Goal: Find specific page/section: Find specific page/section

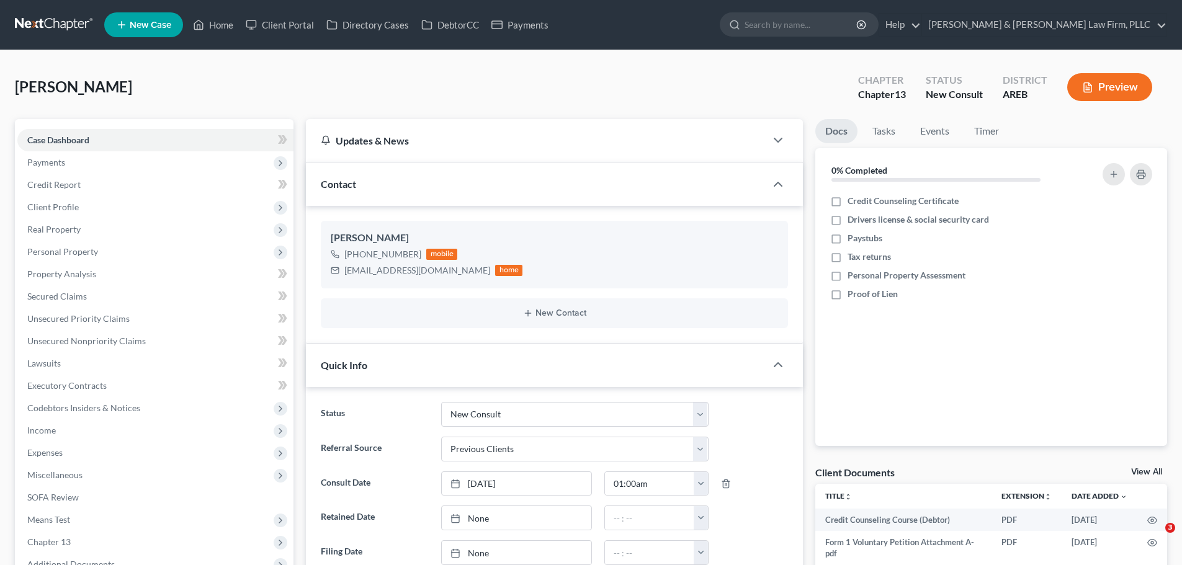
select select "5"
select select "1"
drag, startPoint x: 221, startPoint y: 20, endPoint x: 713, endPoint y: 111, distance: 500.3
click at [221, 20] on link "Home" at bounding box center [213, 25] width 53 height 22
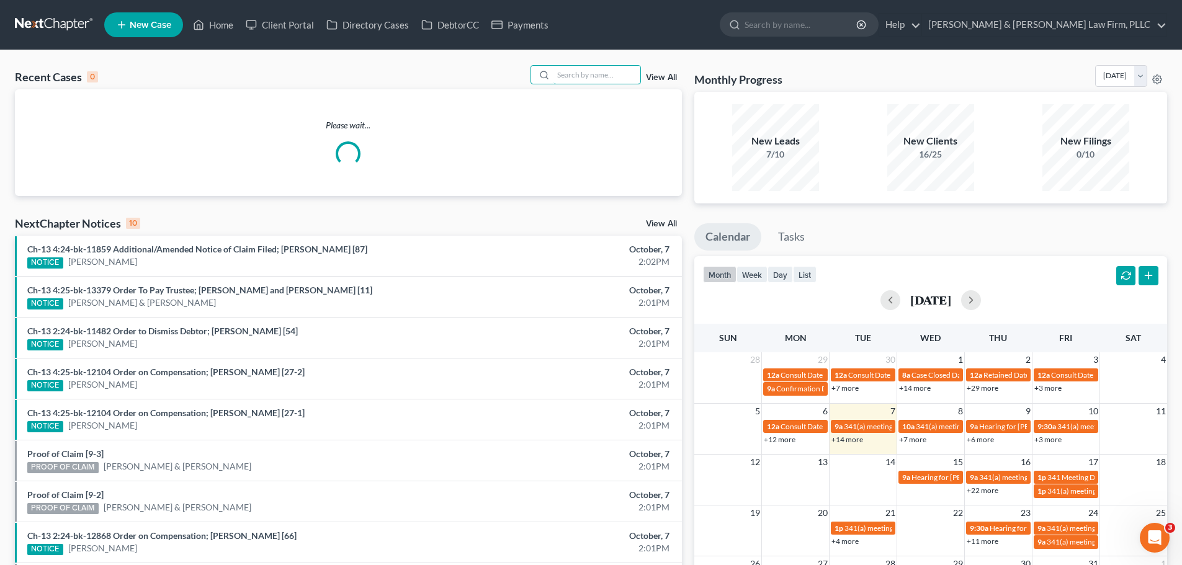
drag, startPoint x: 563, startPoint y: 73, endPoint x: 560, endPoint y: 85, distance: 12.7
click at [562, 73] on input "search" at bounding box center [596, 75] width 87 height 18
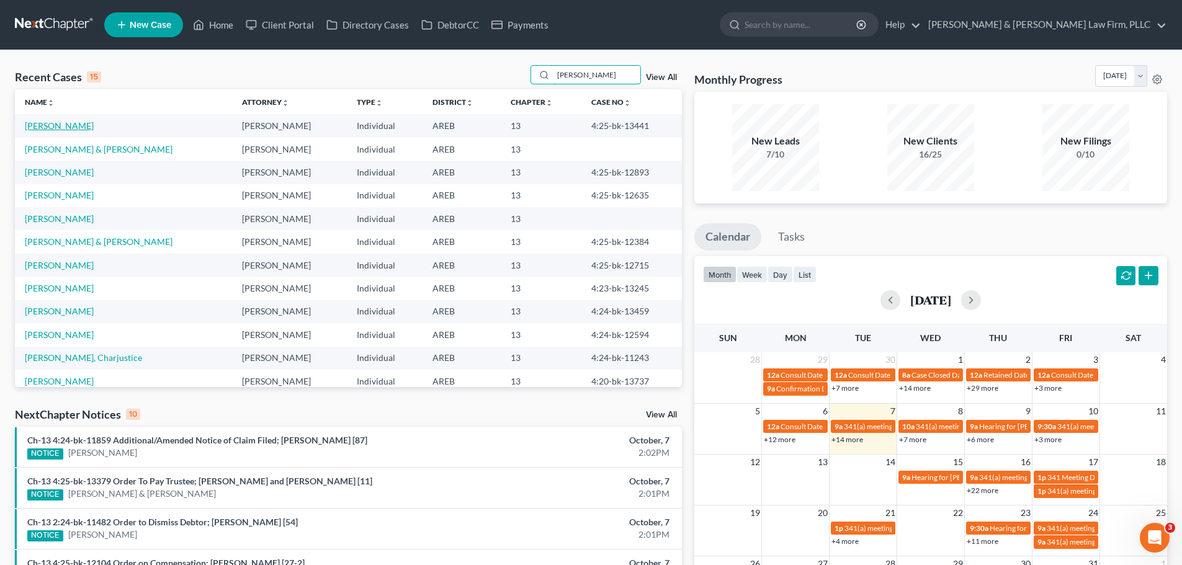
type input "[PERSON_NAME]"
click at [83, 127] on link "[PERSON_NAME]" at bounding box center [59, 125] width 69 height 11
select select "4"
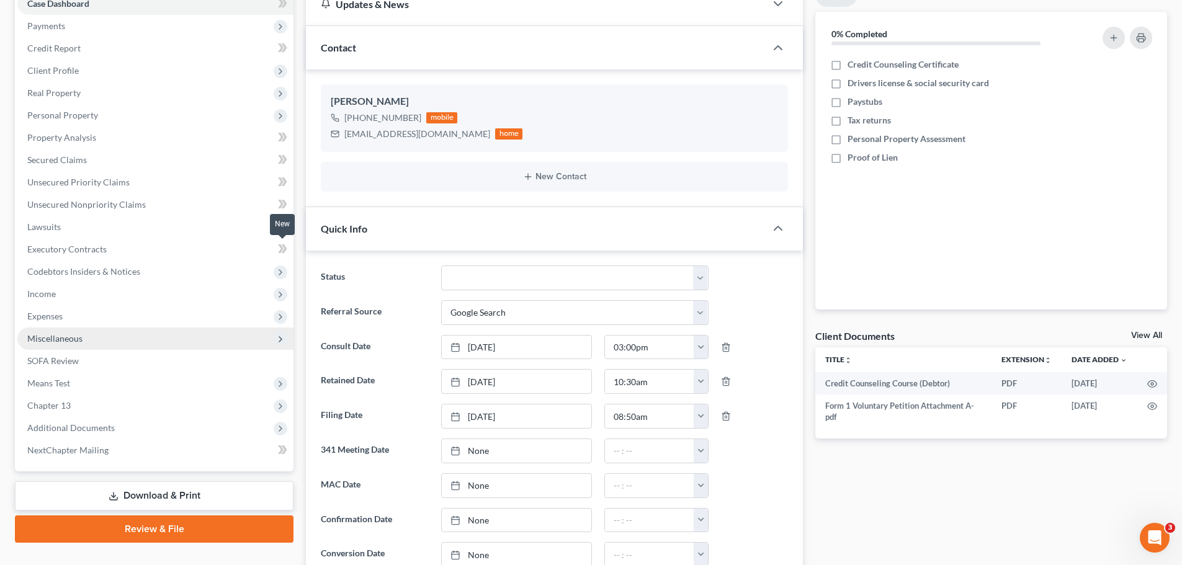
scroll to position [248, 0]
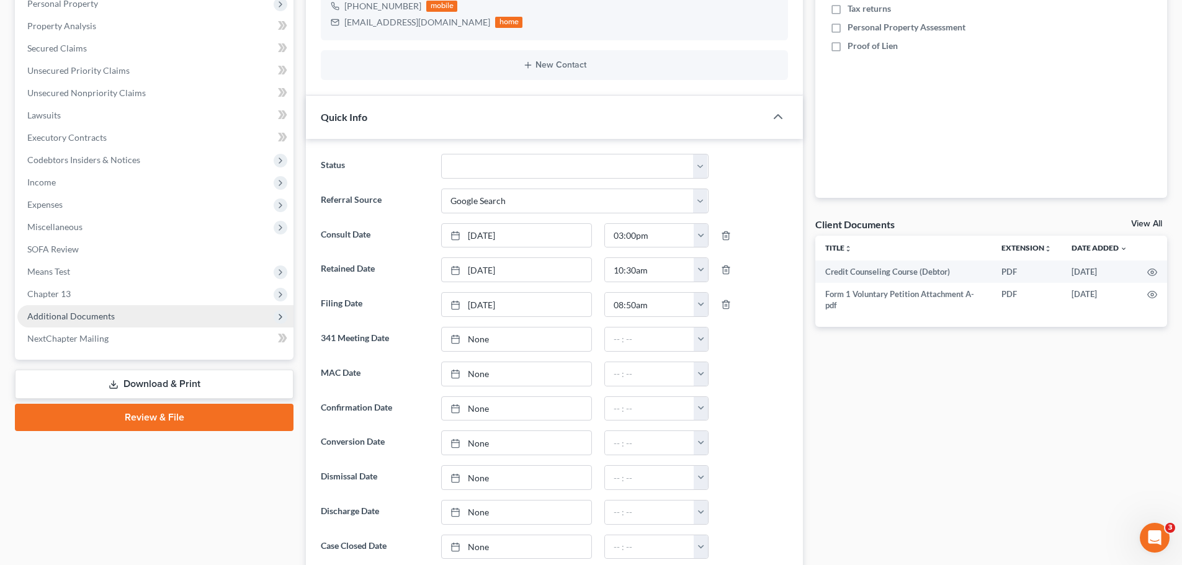
click at [138, 313] on span "Additional Documents" at bounding box center [155, 316] width 276 height 22
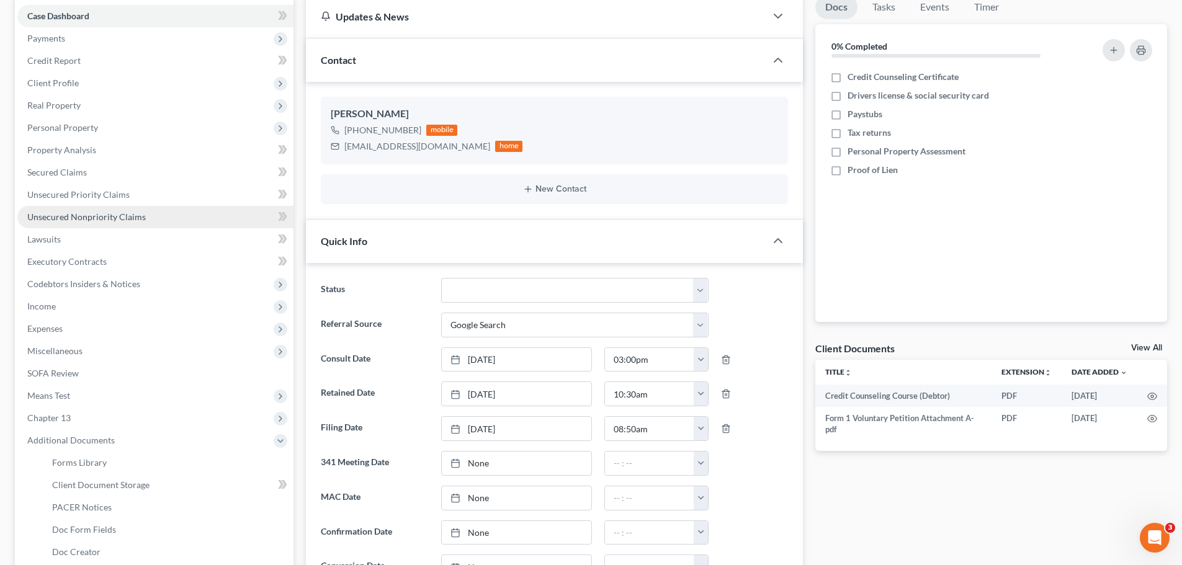
click at [70, 220] on span "Unsecured Nonpriority Claims" at bounding box center [86, 217] width 119 height 11
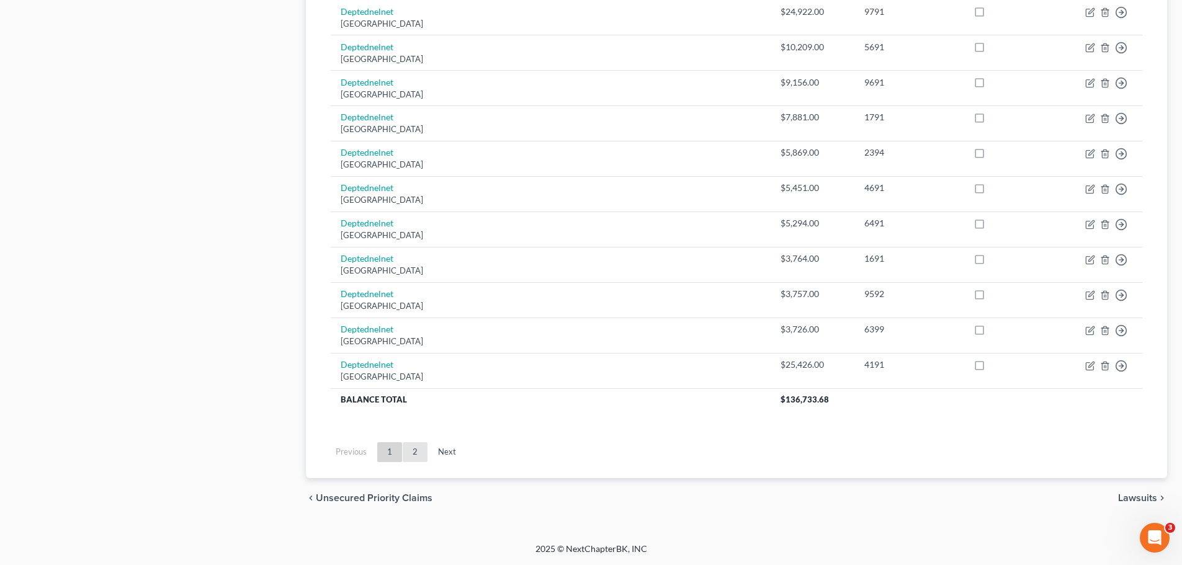
click at [406, 444] on link "2" at bounding box center [415, 452] width 25 height 20
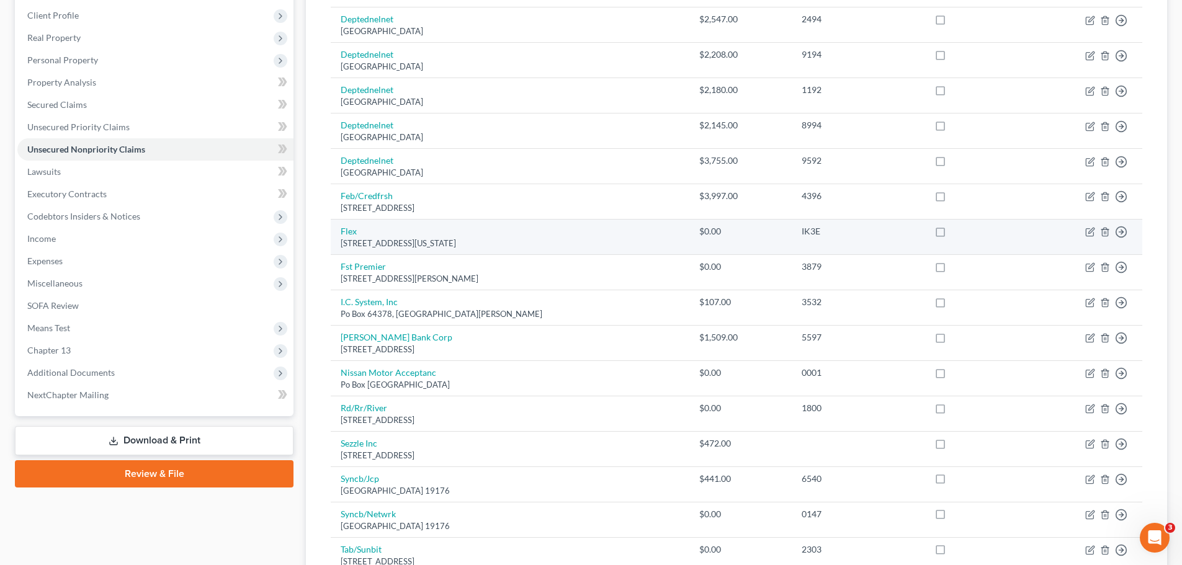
scroll to position [323, 0]
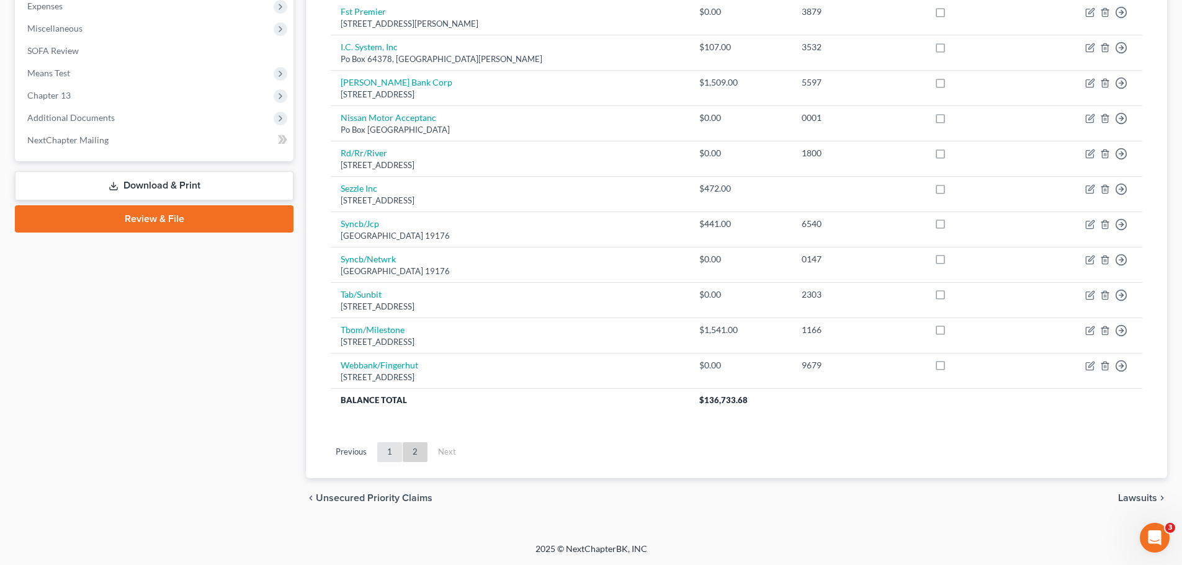
click at [380, 449] on link "1" at bounding box center [389, 452] width 25 height 20
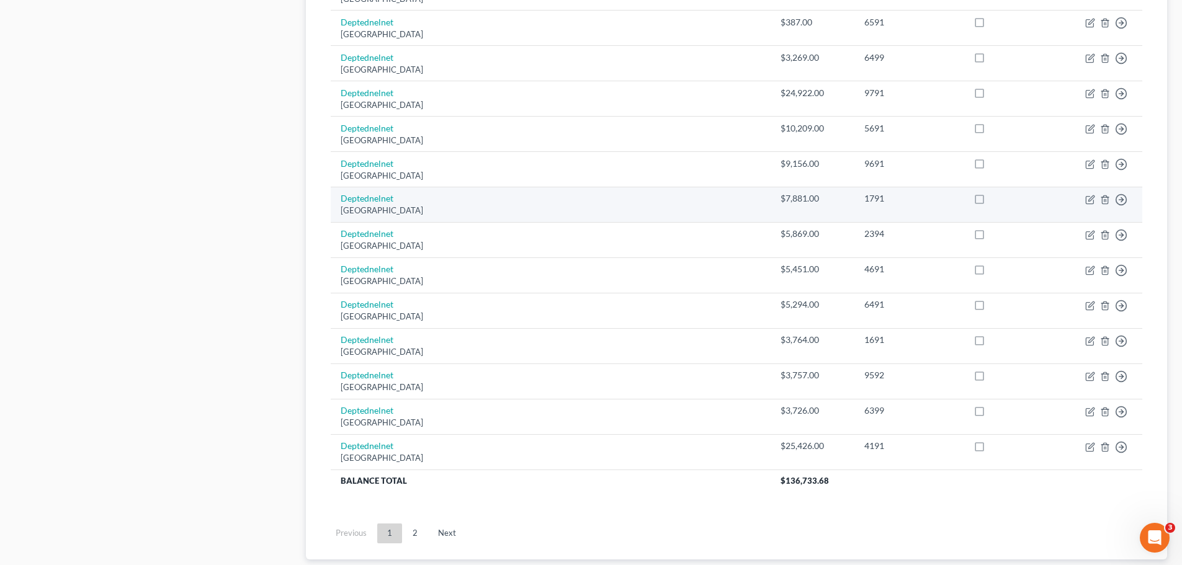
scroll to position [871, 0]
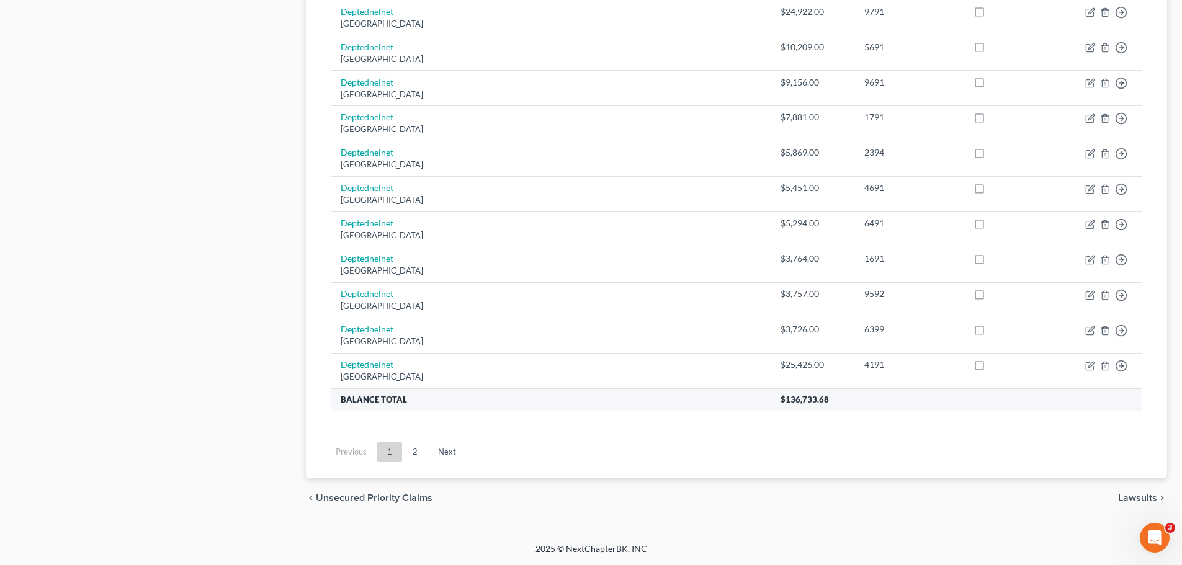
drag, startPoint x: 416, startPoint y: 448, endPoint x: 734, endPoint y: 392, distance: 323.3
click at [416, 447] on link "2" at bounding box center [415, 452] width 25 height 20
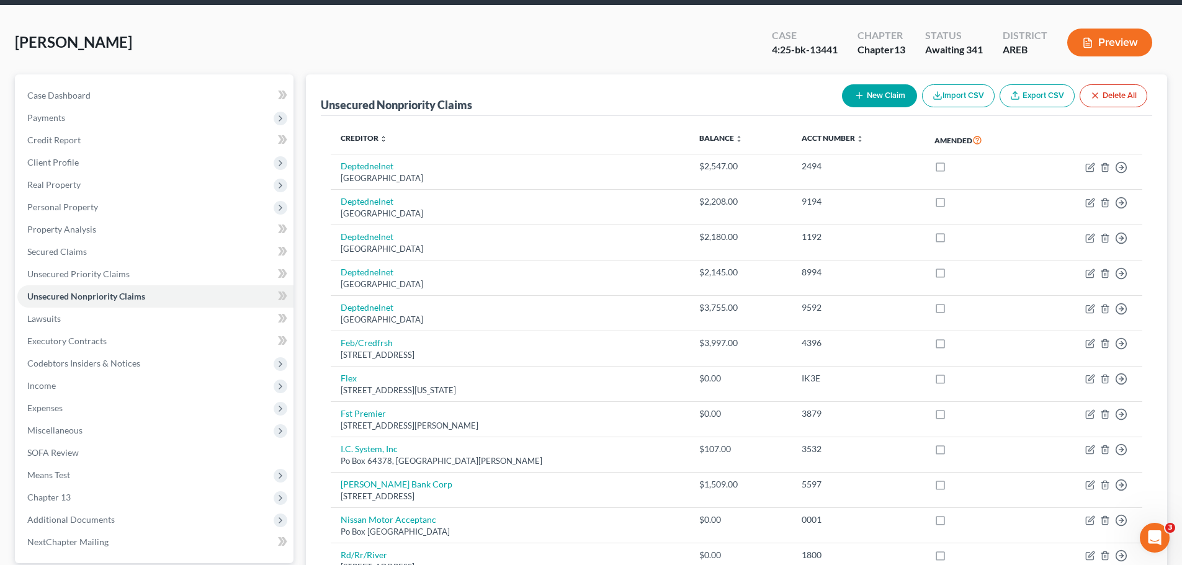
scroll to position [0, 0]
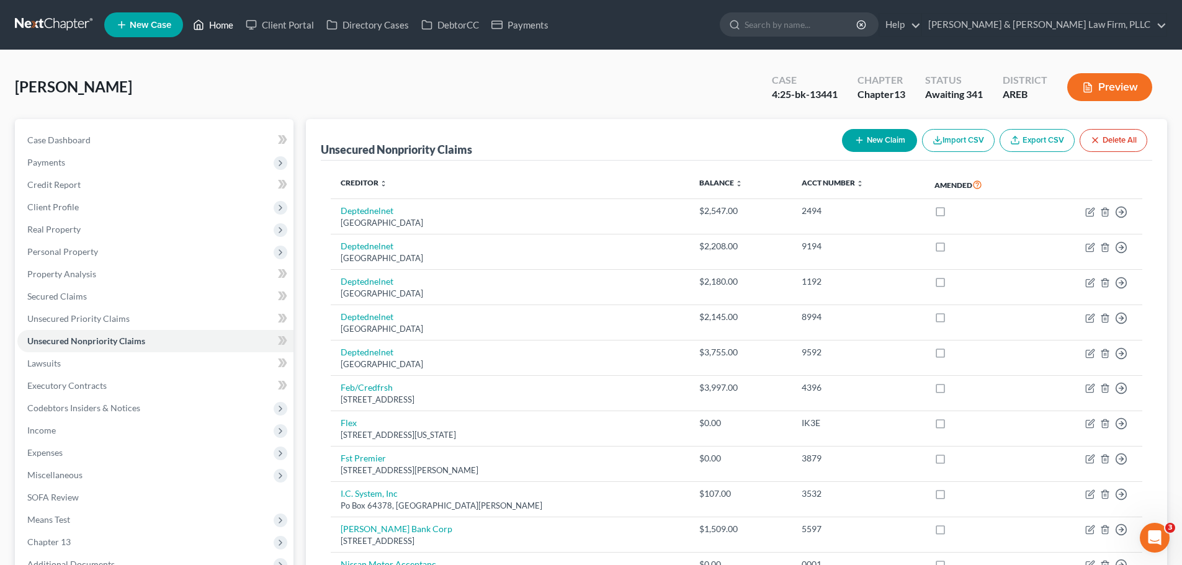
click at [200, 18] on icon at bounding box center [198, 24] width 11 height 15
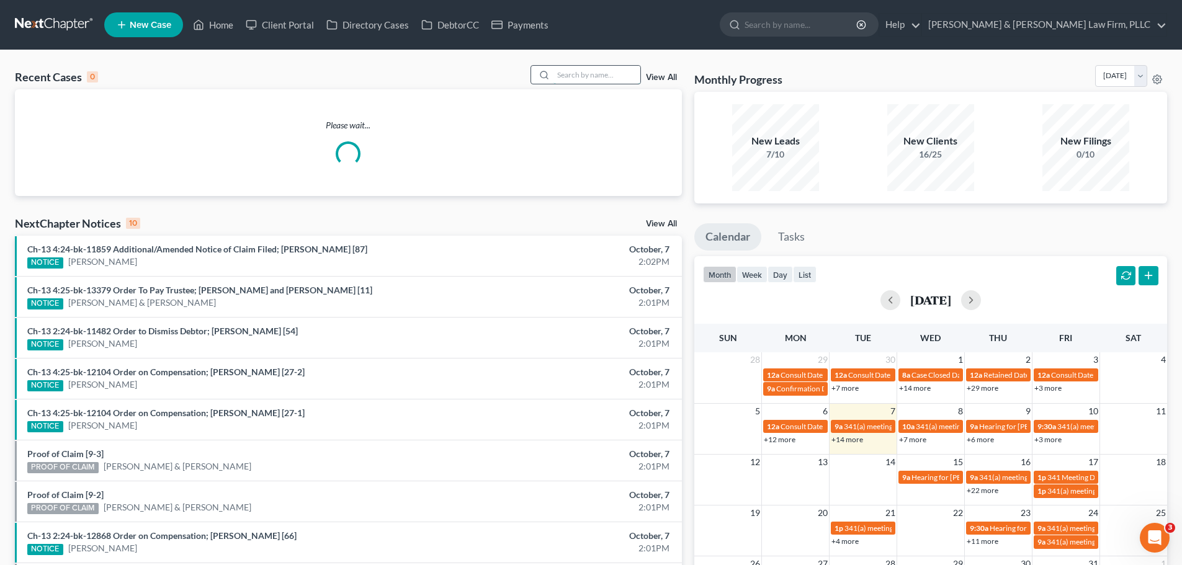
click at [563, 76] on input "search" at bounding box center [596, 75] width 87 height 18
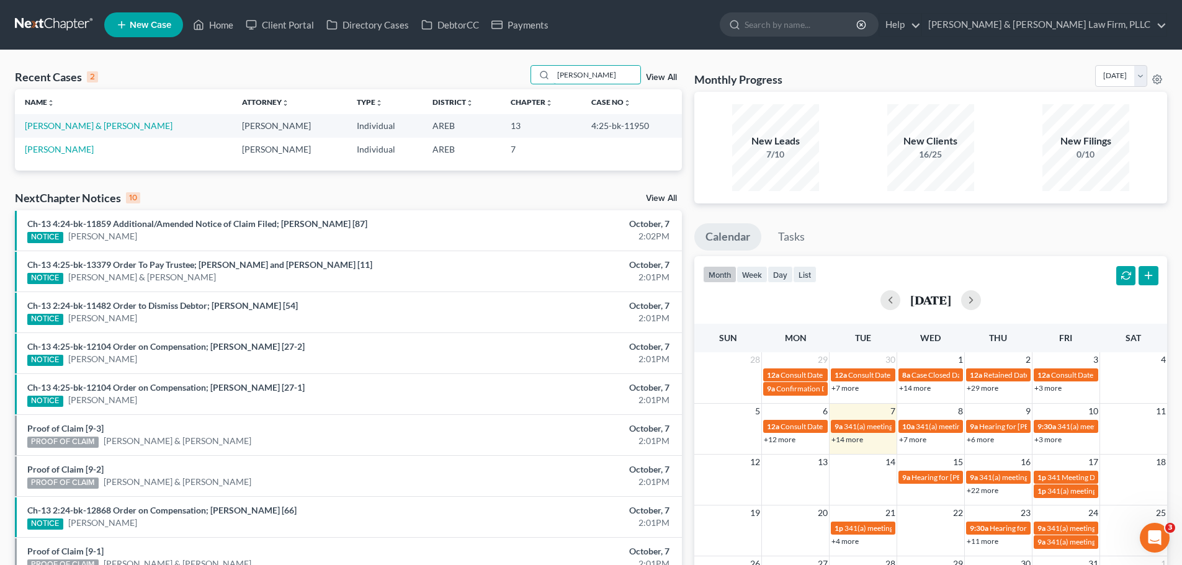
type input "[PERSON_NAME]"
click at [115, 122] on link "[PERSON_NAME] & [PERSON_NAME]" at bounding box center [99, 125] width 148 height 11
select select "1"
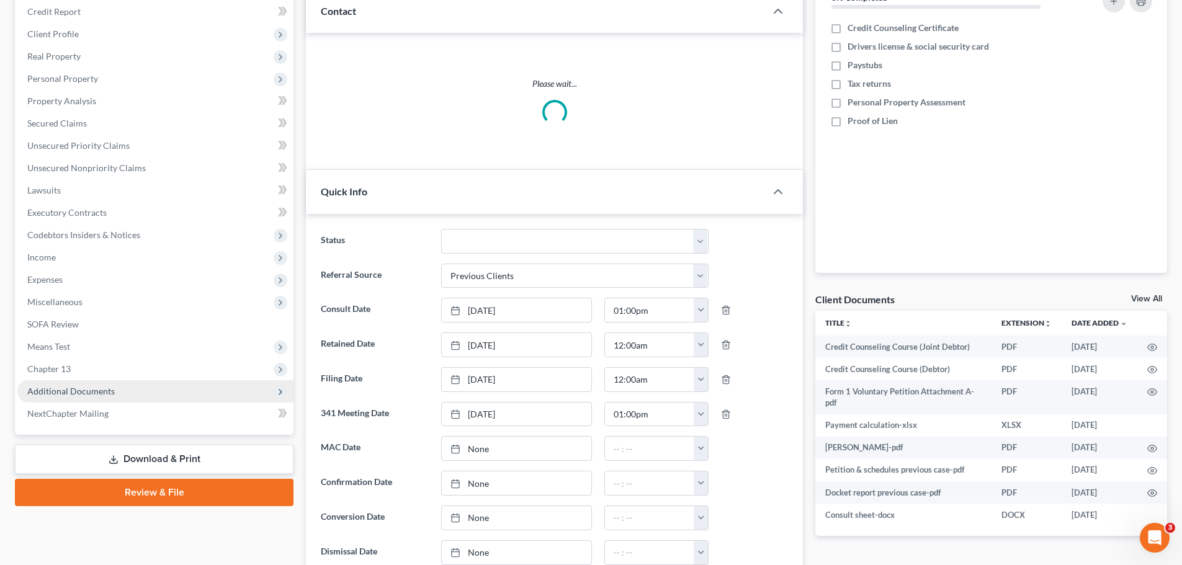
scroll to position [310, 0]
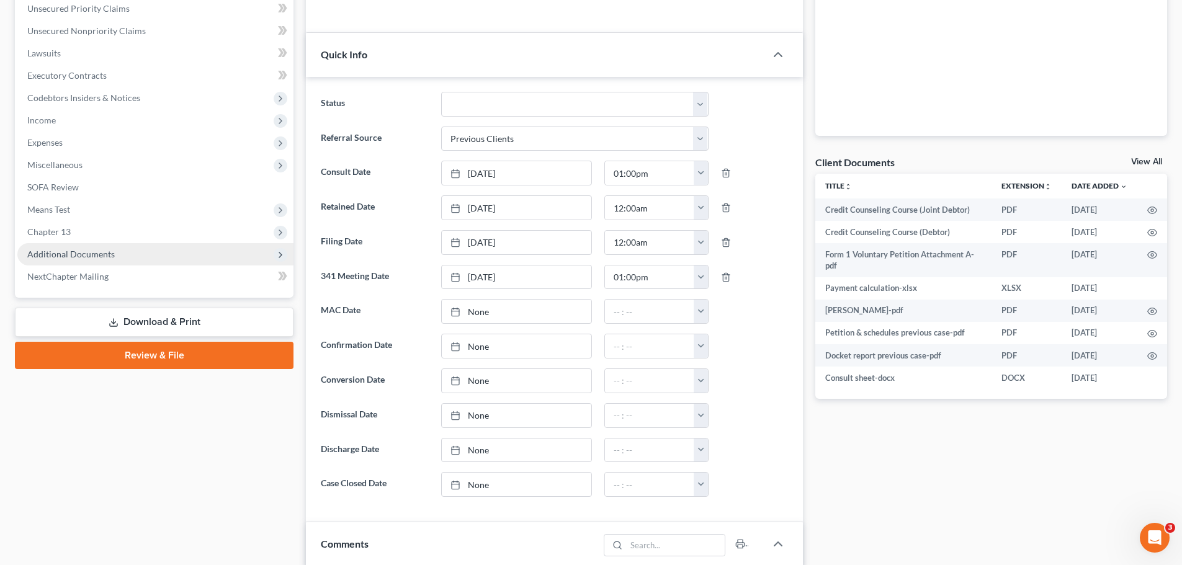
click at [124, 259] on span "Additional Documents" at bounding box center [155, 254] width 276 height 22
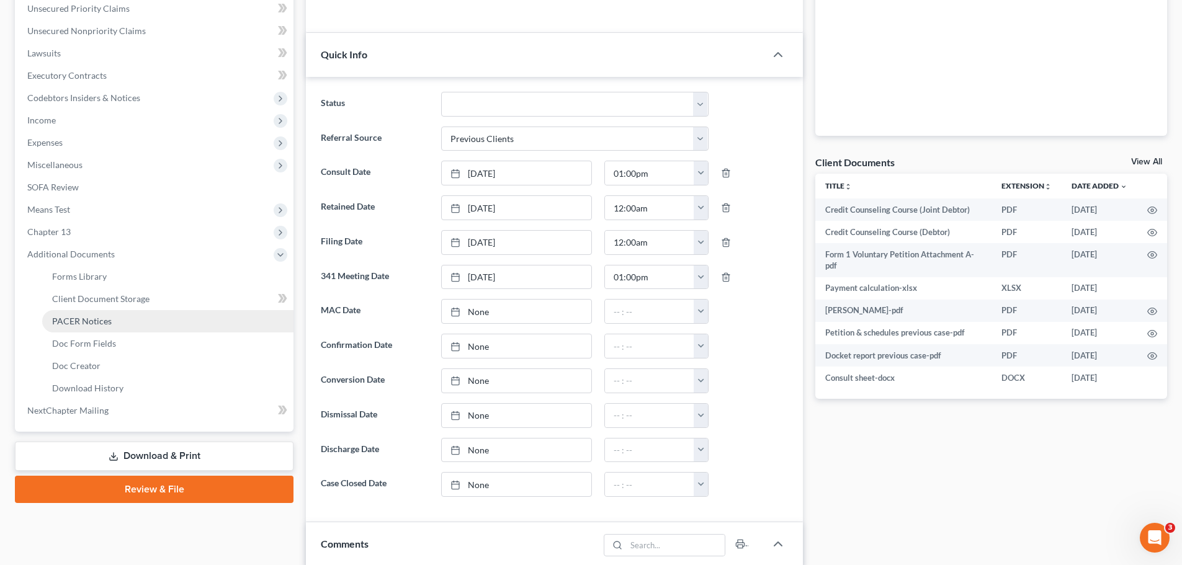
click at [129, 320] on link "PACER Notices" at bounding box center [167, 321] width 251 height 22
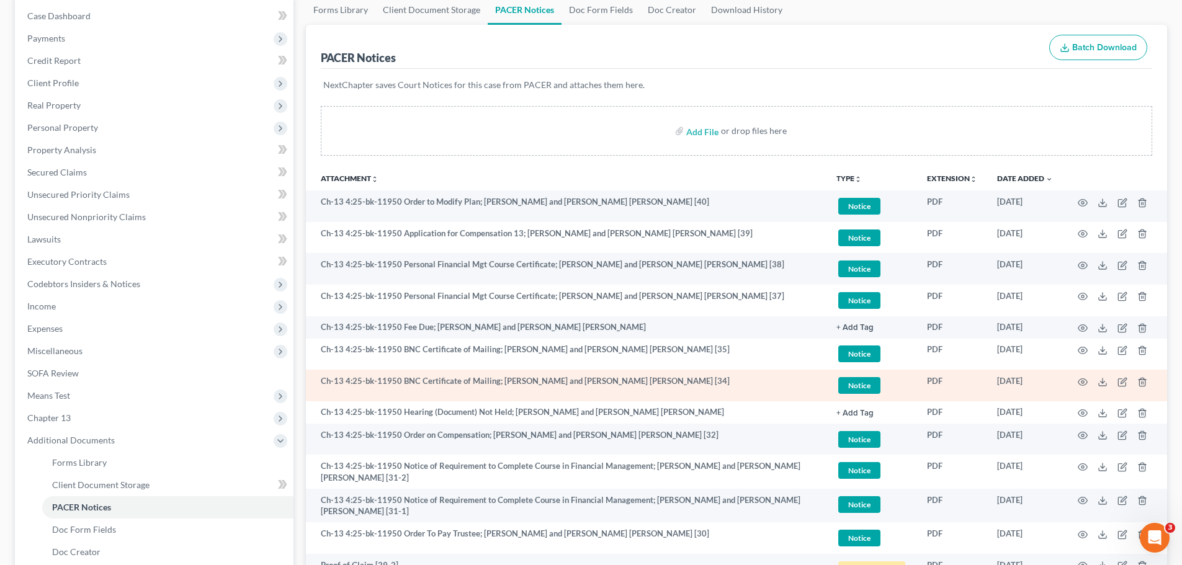
scroll to position [186, 0]
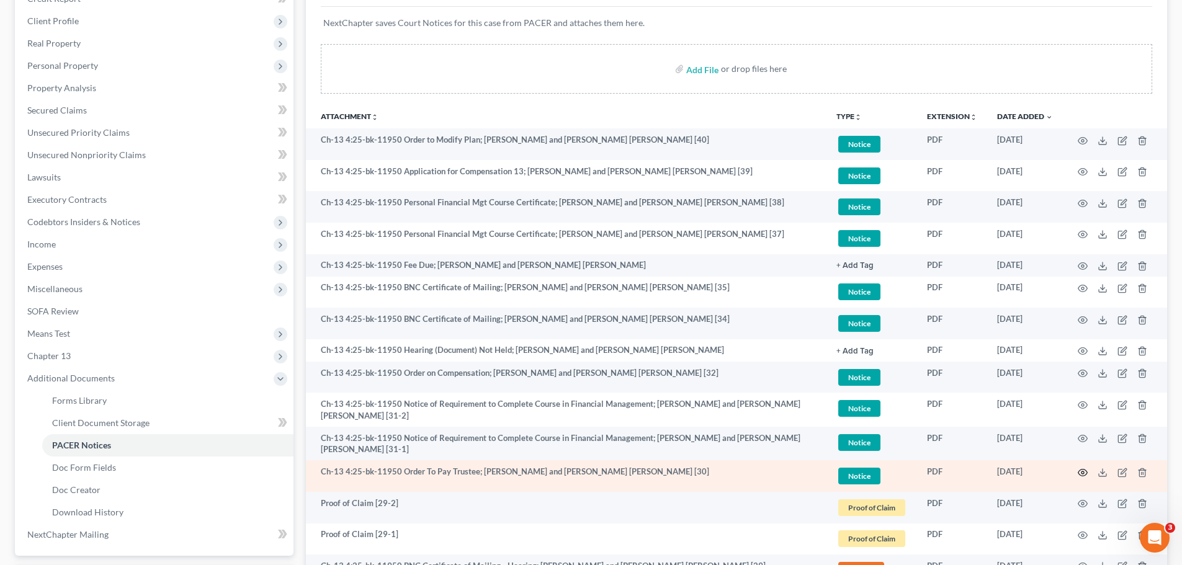
click at [1079, 473] on icon "button" at bounding box center [1082, 472] width 9 height 7
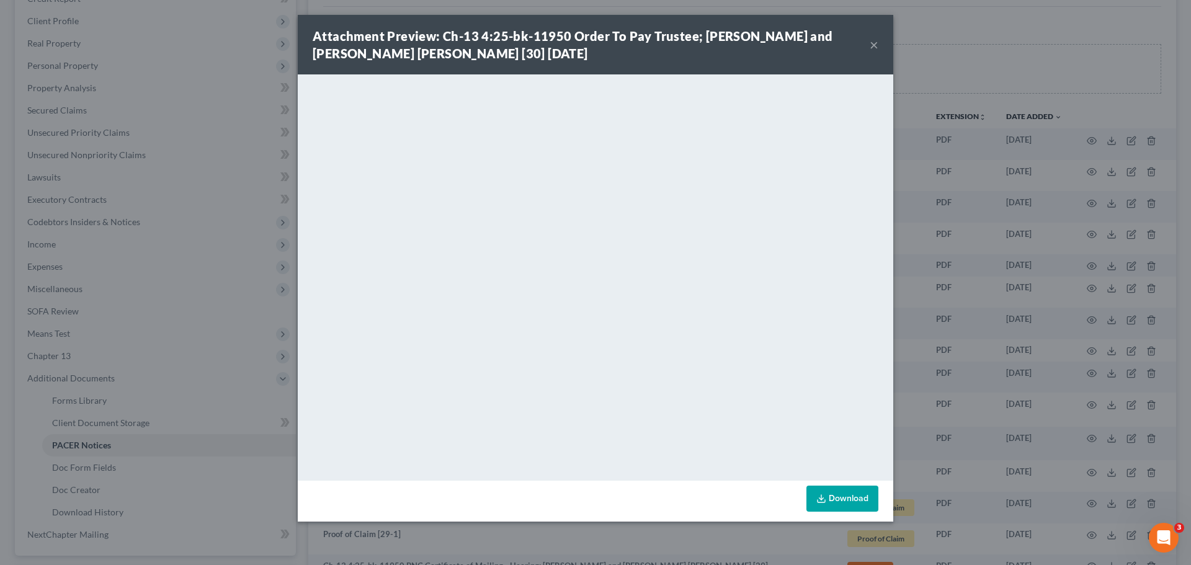
click at [874, 39] on button "×" at bounding box center [874, 44] width 9 height 15
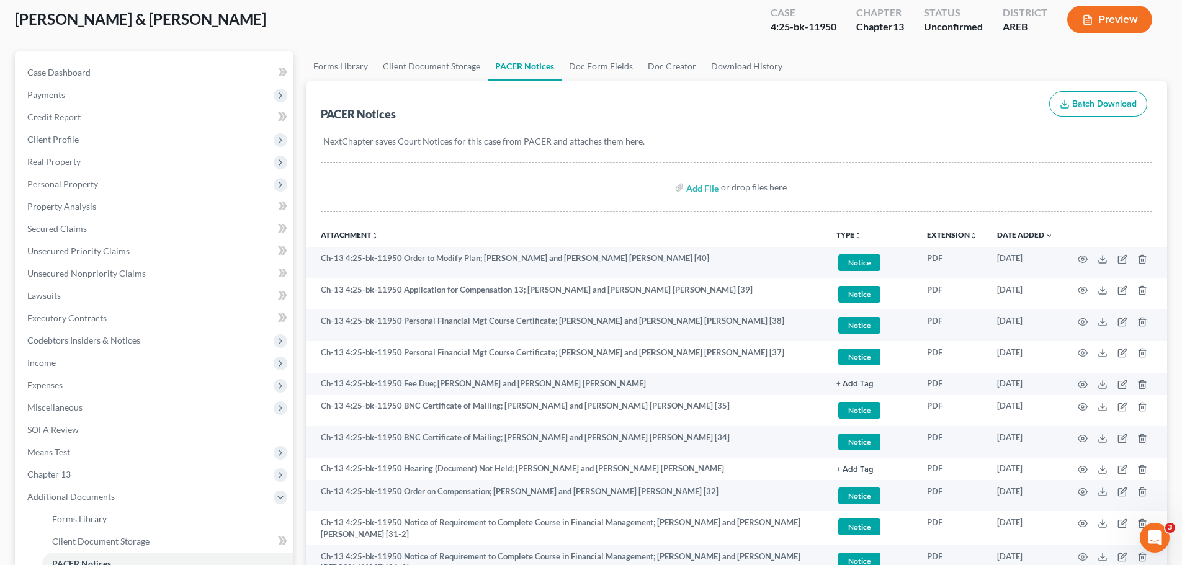
scroll to position [0, 0]
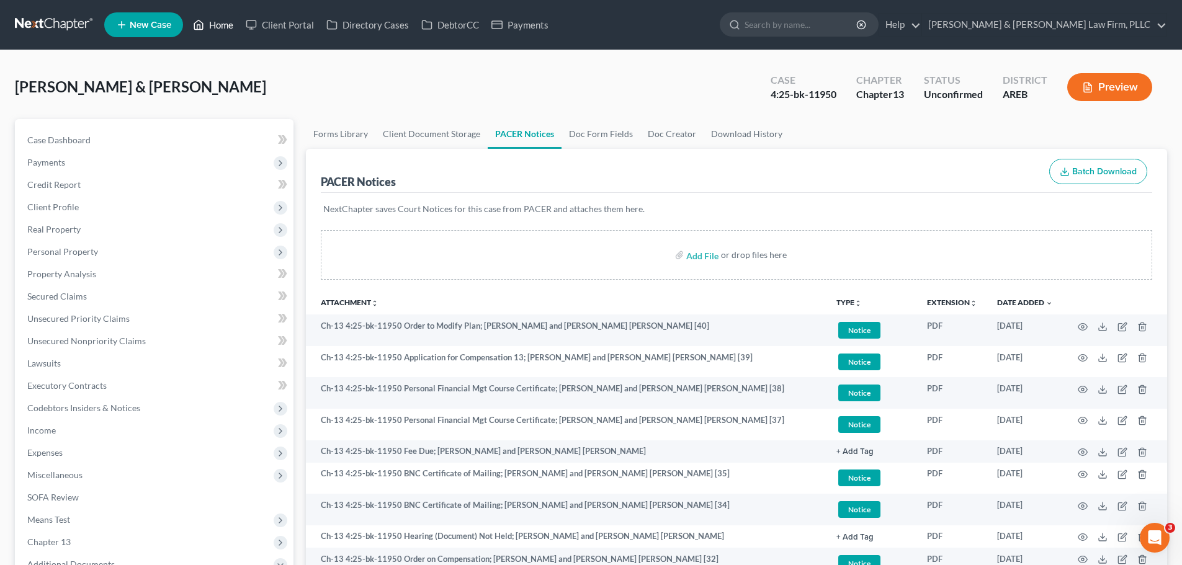
drag, startPoint x: 218, startPoint y: 22, endPoint x: 20, endPoint y: 101, distance: 213.3
click at [218, 22] on link "Home" at bounding box center [213, 25] width 53 height 22
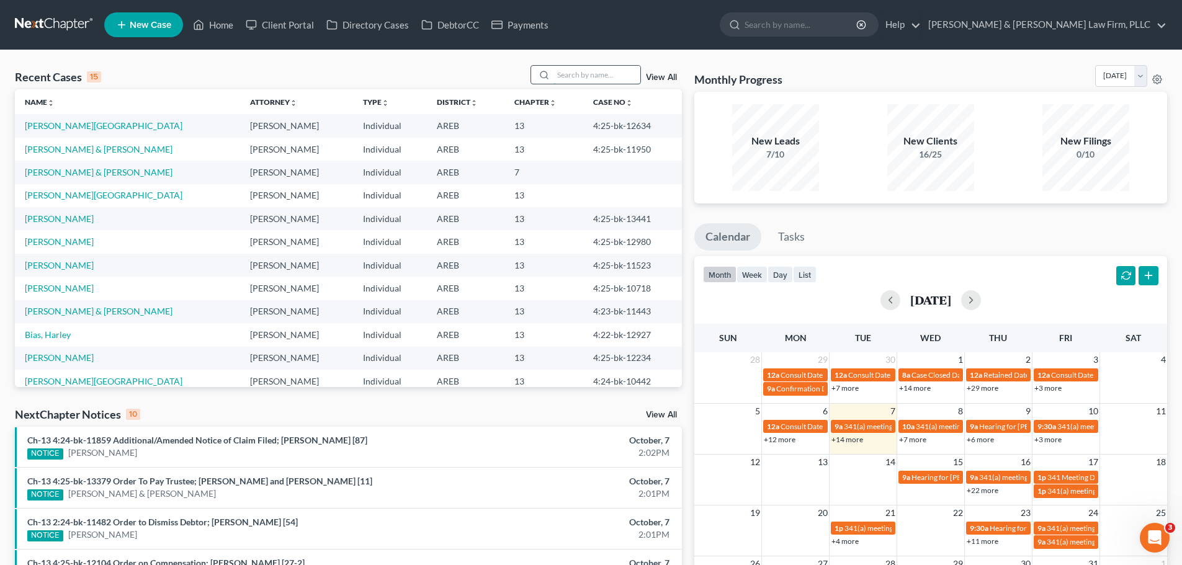
click at [596, 75] on input "search" at bounding box center [596, 75] width 87 height 18
type input "west"
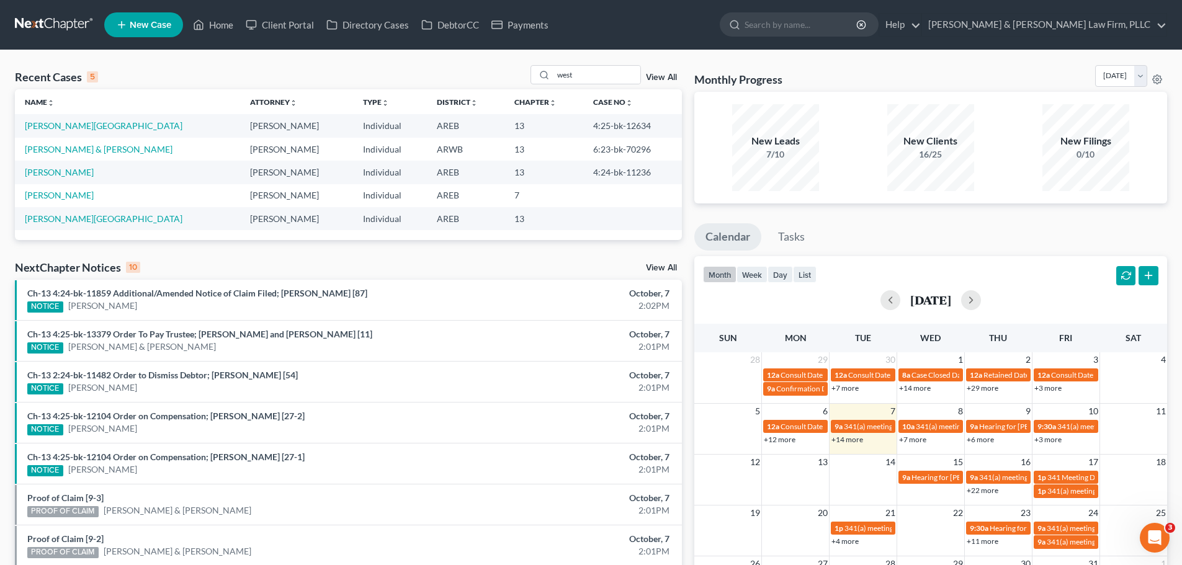
click at [58, 125] on link "[PERSON_NAME][GEOGRAPHIC_DATA]" at bounding box center [104, 125] width 158 height 11
select select "4"
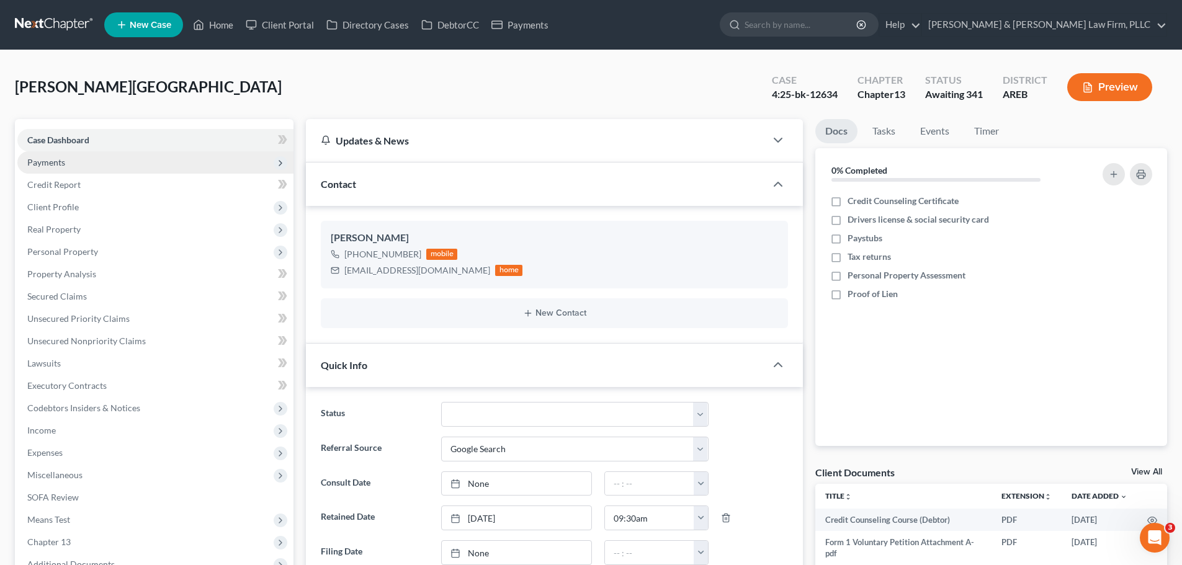
click at [86, 155] on span "Payments" at bounding box center [155, 162] width 276 height 22
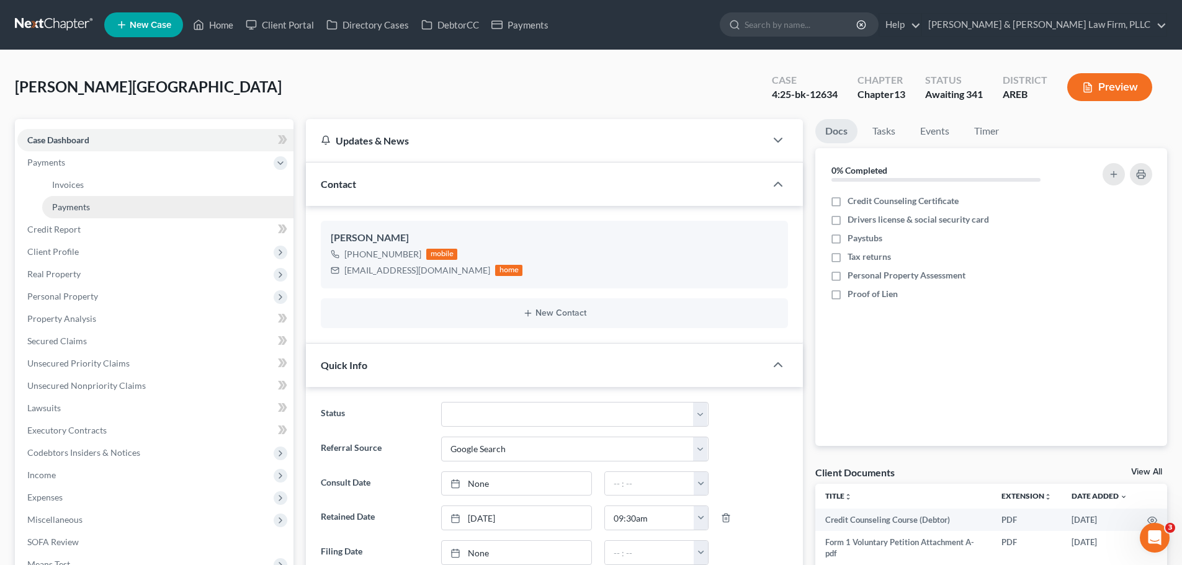
click at [91, 202] on link "Payments" at bounding box center [167, 207] width 251 height 22
